Goal: Task Accomplishment & Management: Manage account settings

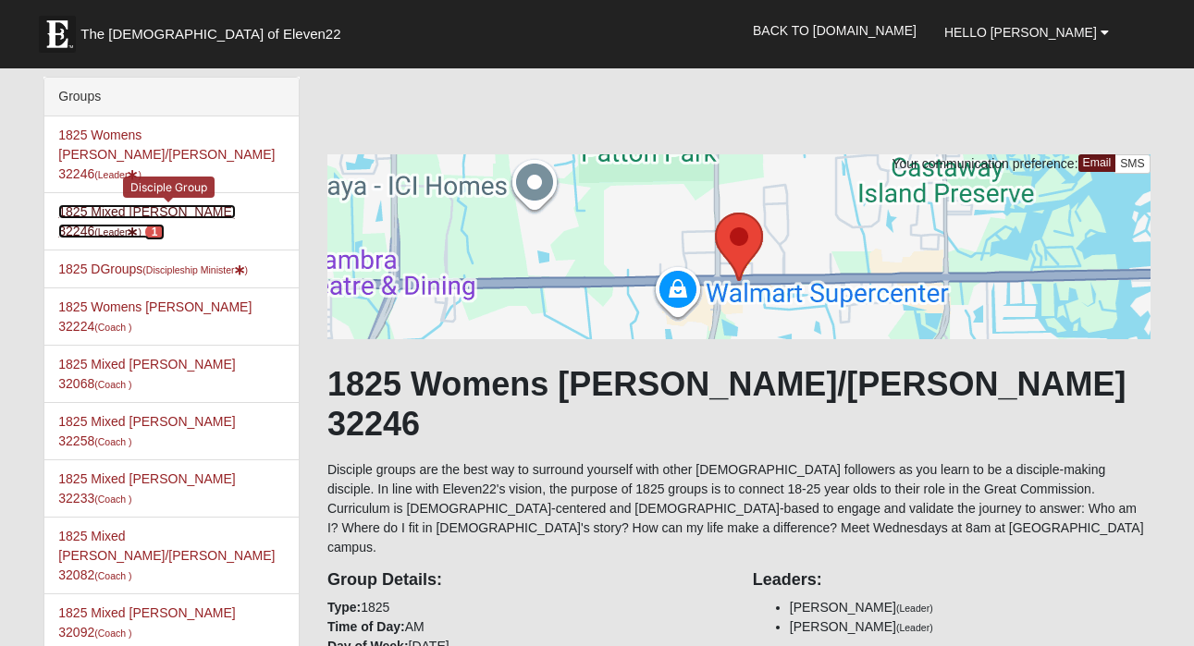
click at [146, 204] on link "1825 Mixed [PERSON_NAME] 32246 (Leader ) 1" at bounding box center [146, 221] width 177 height 34
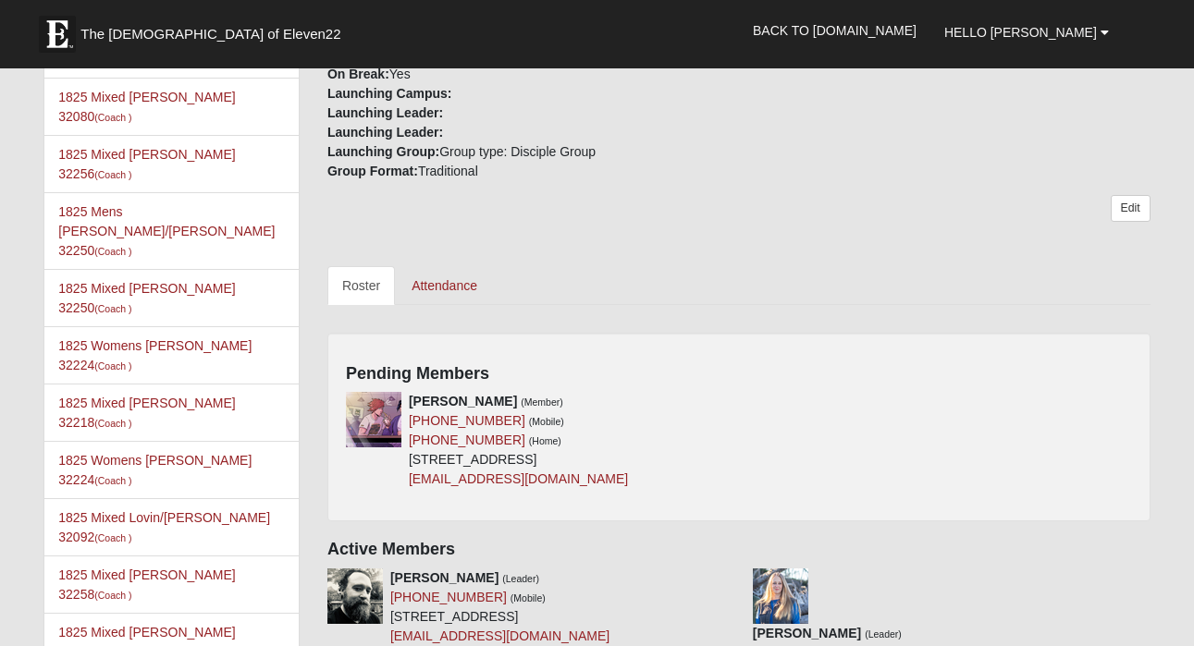
scroll to position [654, 0]
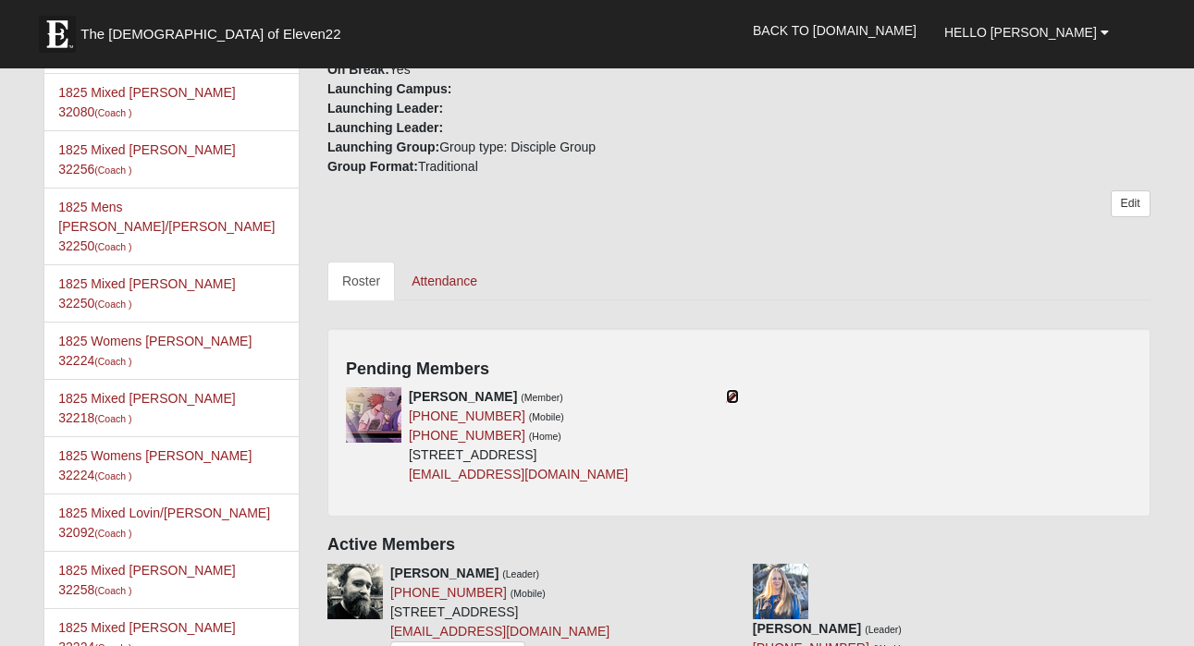
click at [733, 399] on icon at bounding box center [732, 396] width 13 height 13
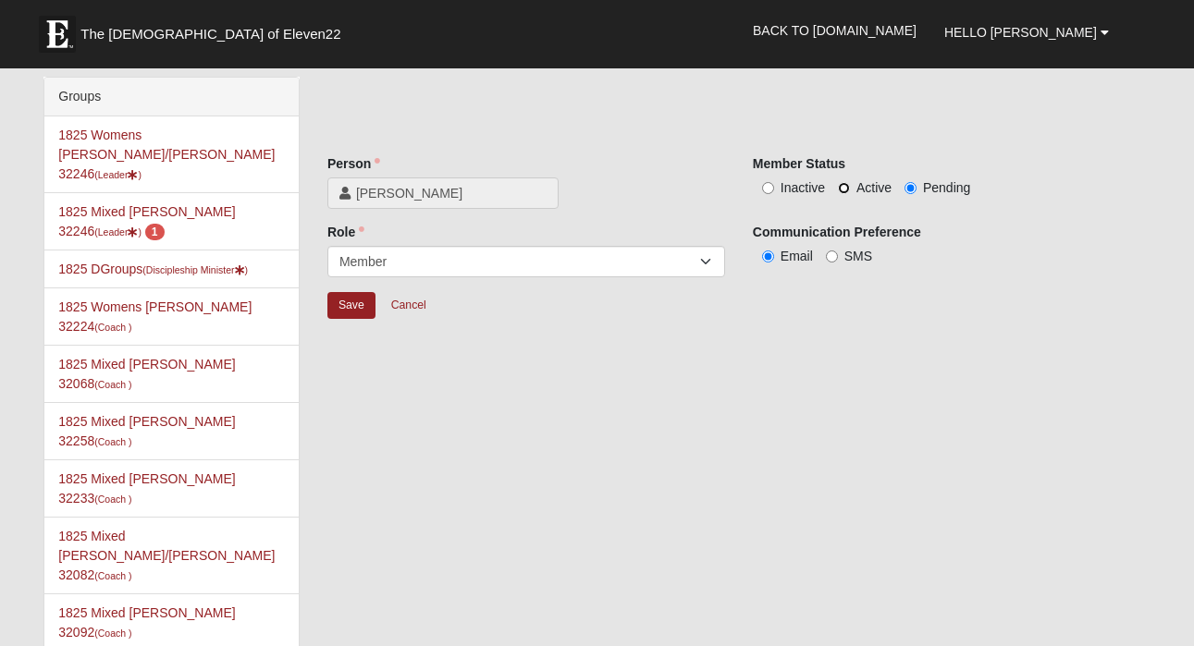
click at [844, 186] on input "Active" at bounding box center [844, 188] width 12 height 12
radio input "true"
click at [350, 310] on input "Save" at bounding box center [351, 305] width 48 height 27
